Goal: Navigation & Orientation: Find specific page/section

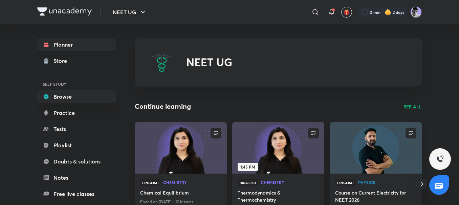
click at [77, 40] on link "Planner" at bounding box center [76, 45] width 79 height 14
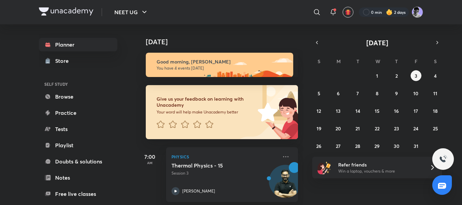
scroll to position [196, 0]
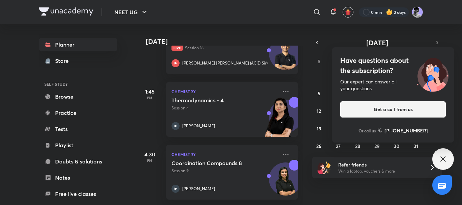
click at [445, 165] on div "Have questions about the subscription? Our expert can answer all your questions…" at bounding box center [444, 160] width 22 height 22
